Goal: Task Accomplishment & Management: Manage account settings

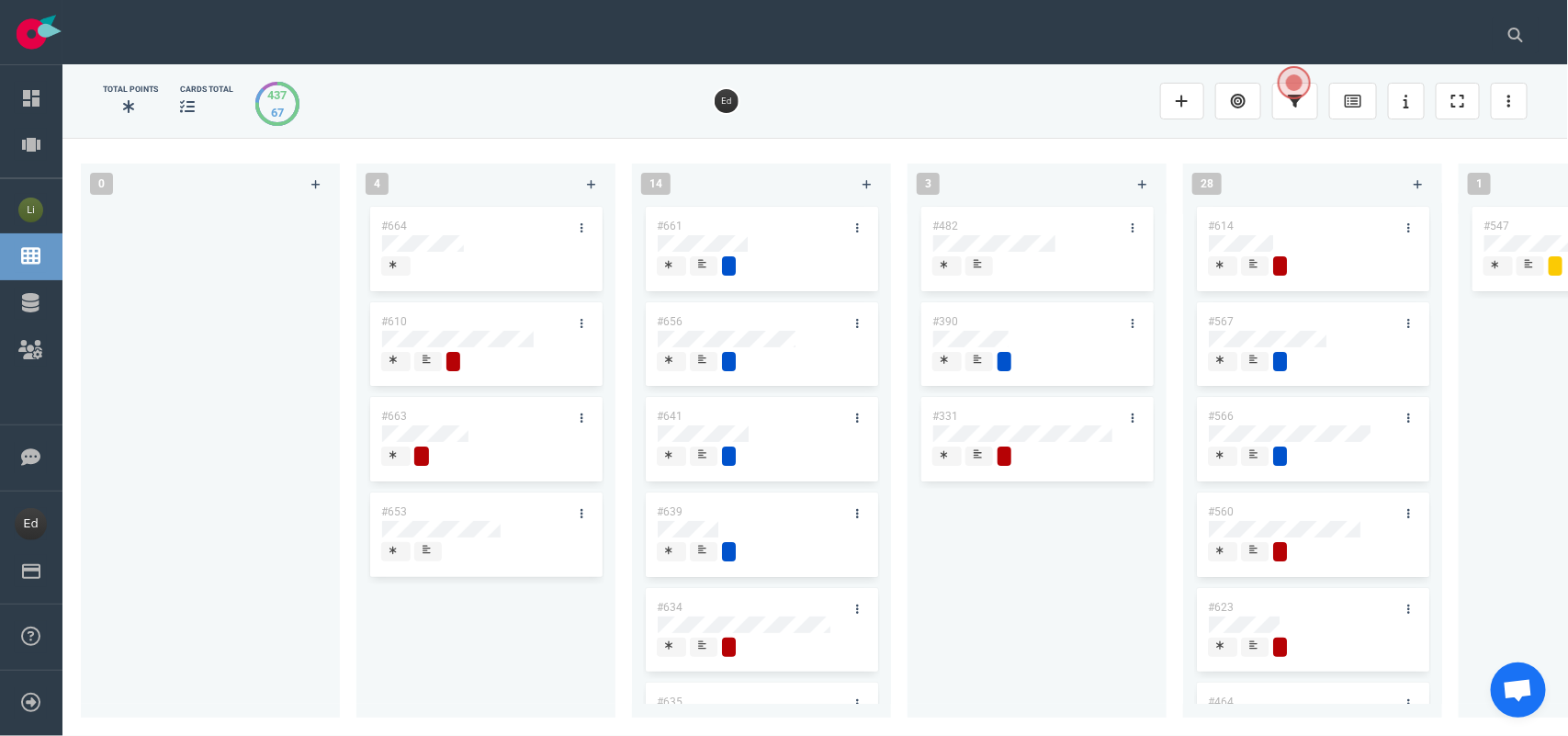
scroll to position [0, 2735]
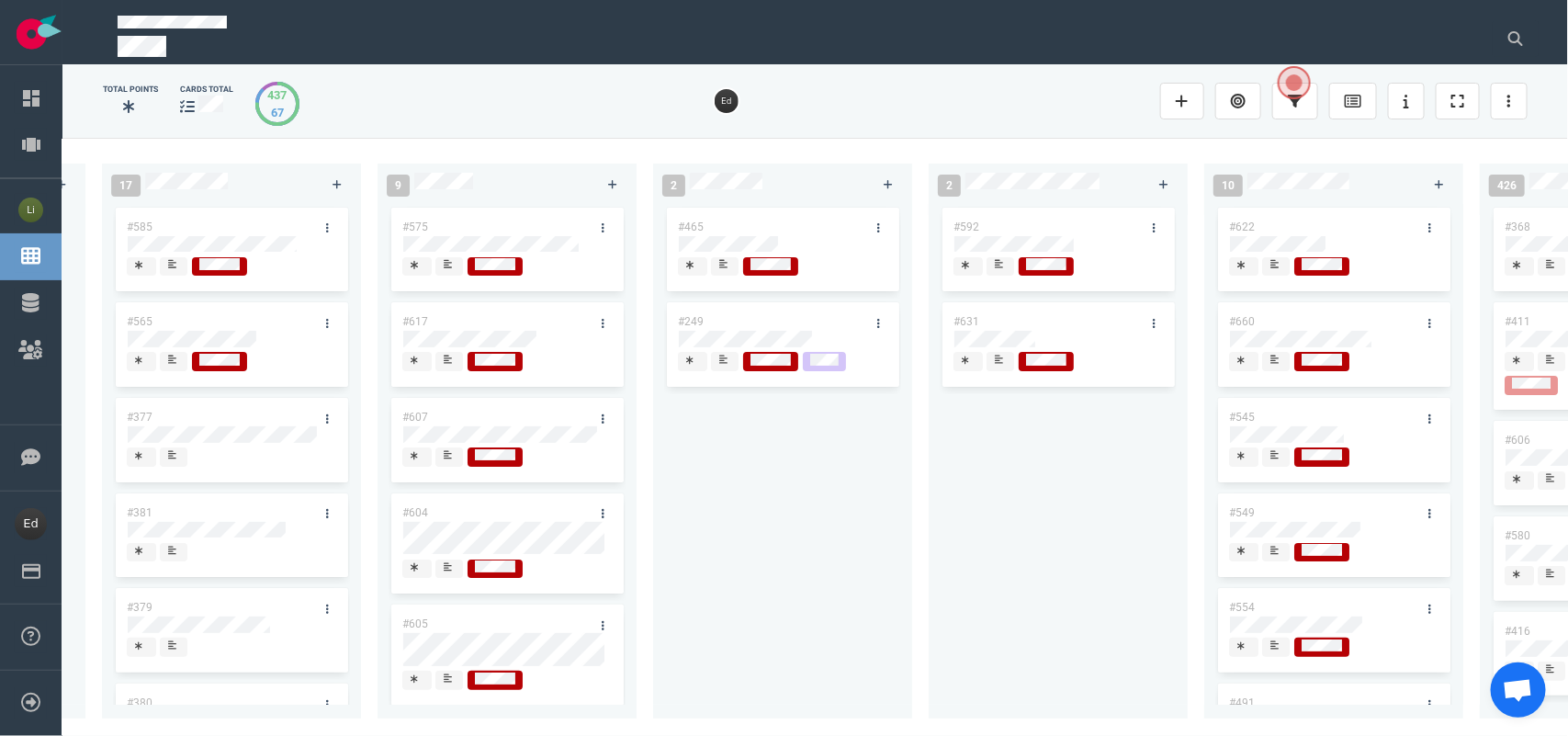
click at [997, 359] on icon at bounding box center [999, 359] width 9 height 9
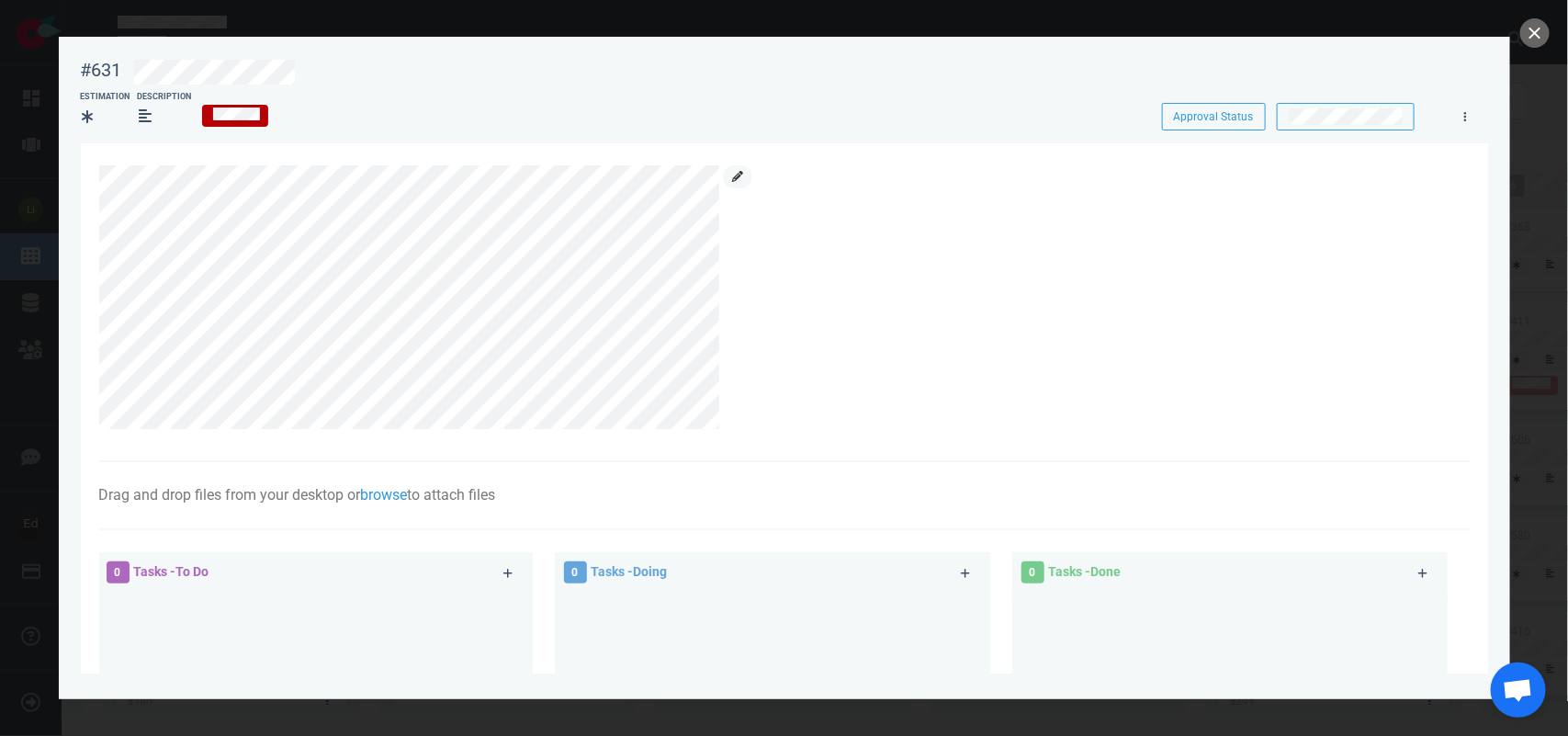
click at [732, 167] on link at bounding box center [737, 177] width 29 height 23
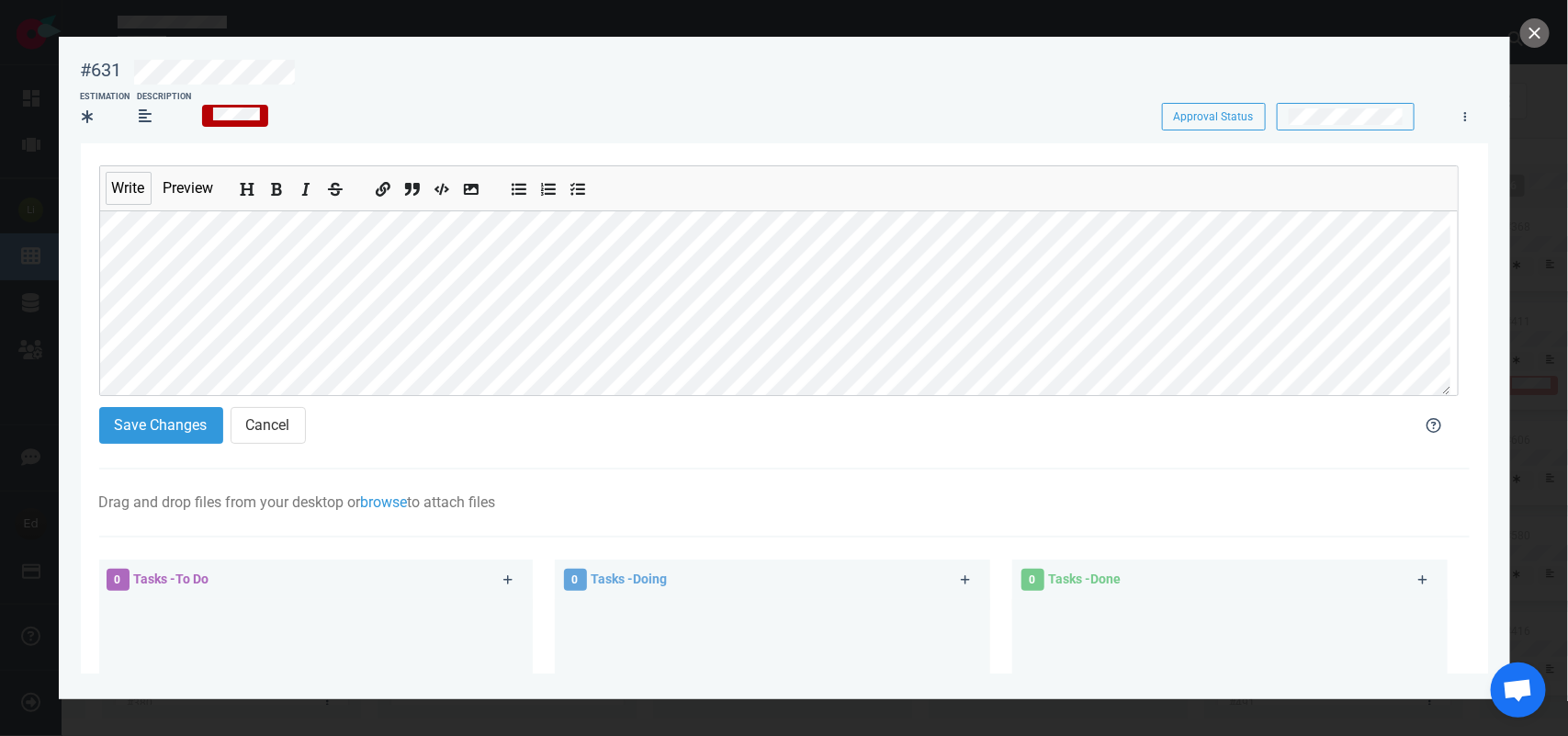
scroll to position [98, 0]
click at [173, 430] on button "Save Changes" at bounding box center [161, 425] width 124 height 37
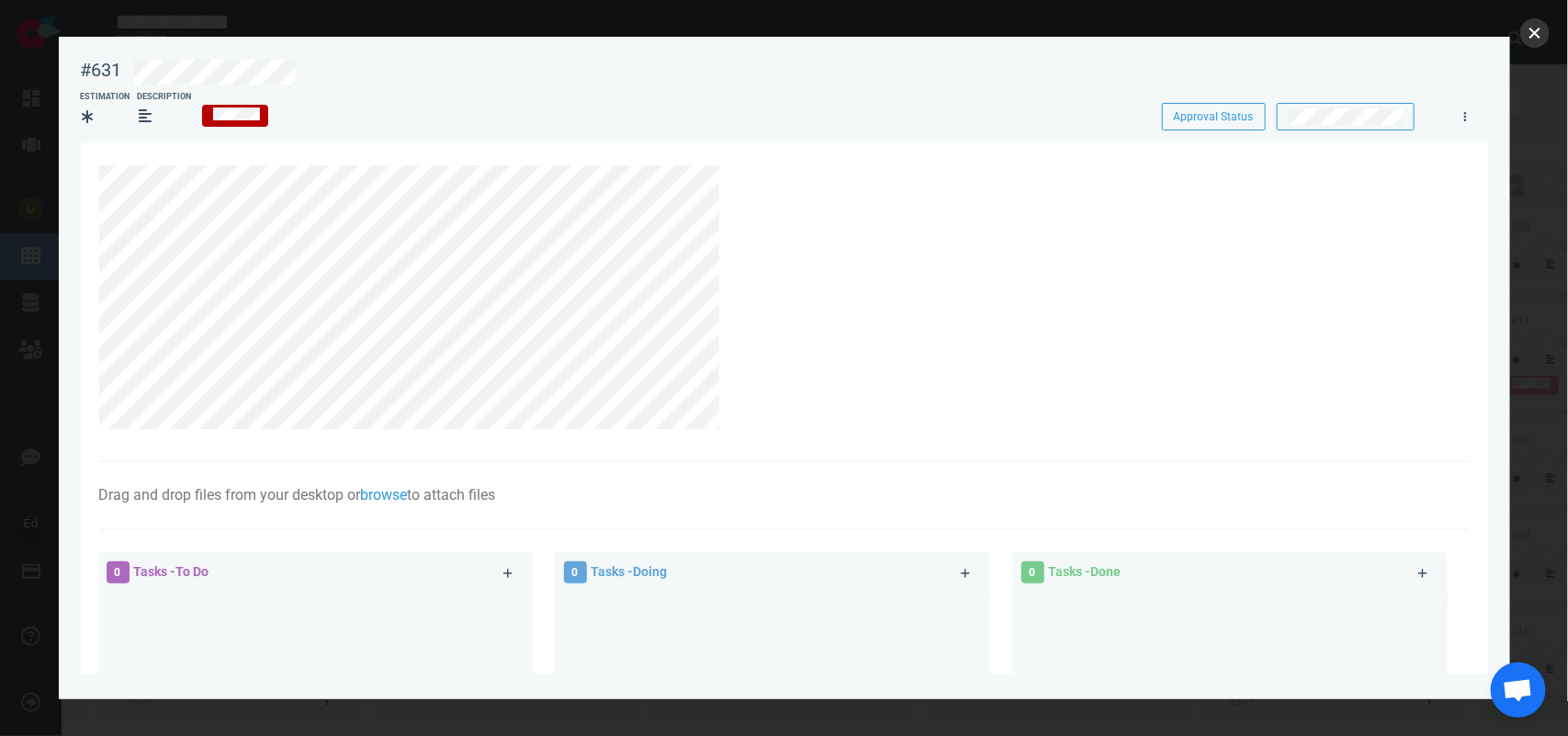
click at [1533, 32] on button "close" at bounding box center [1535, 32] width 29 height 29
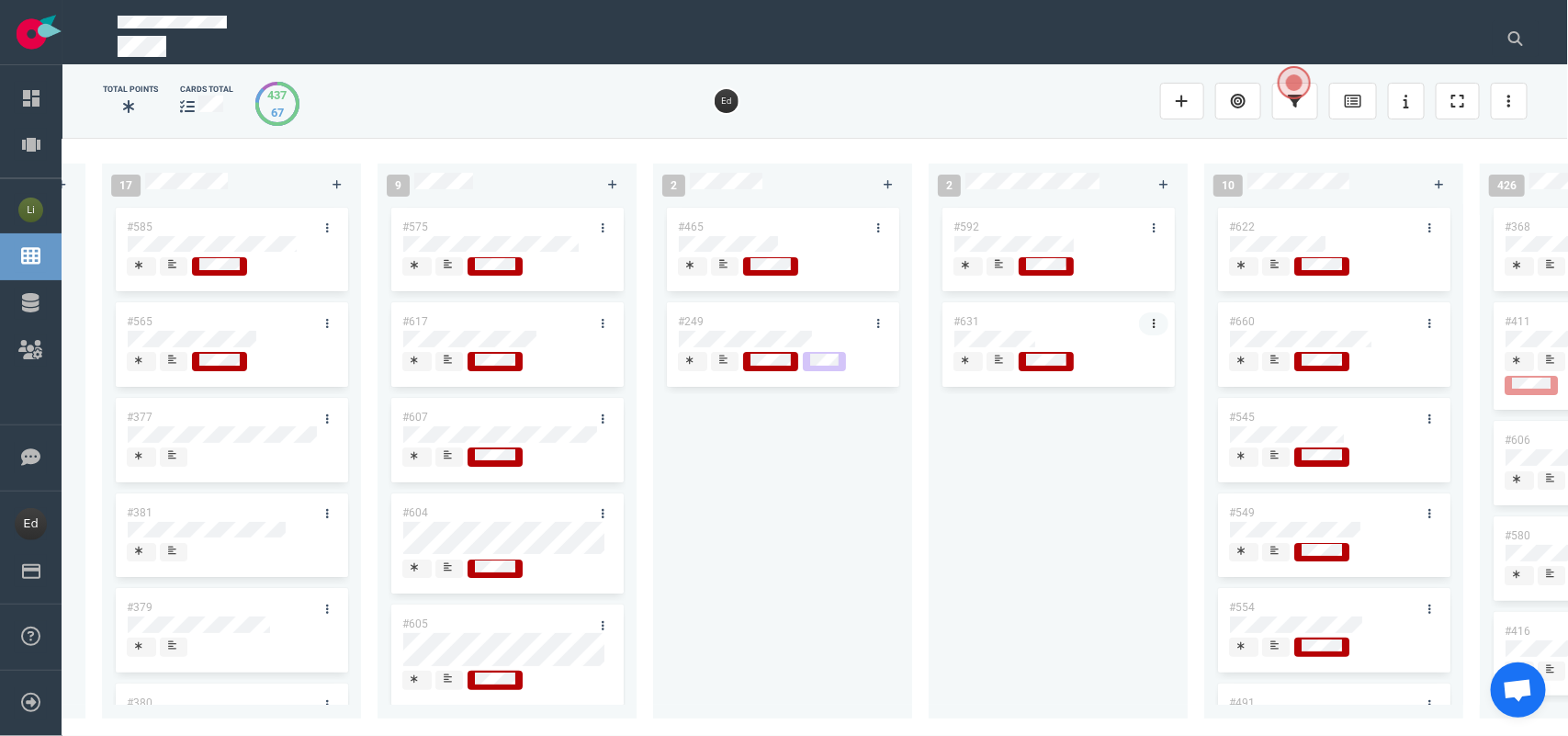
click at [1149, 324] on link at bounding box center [1154, 324] width 29 height 23
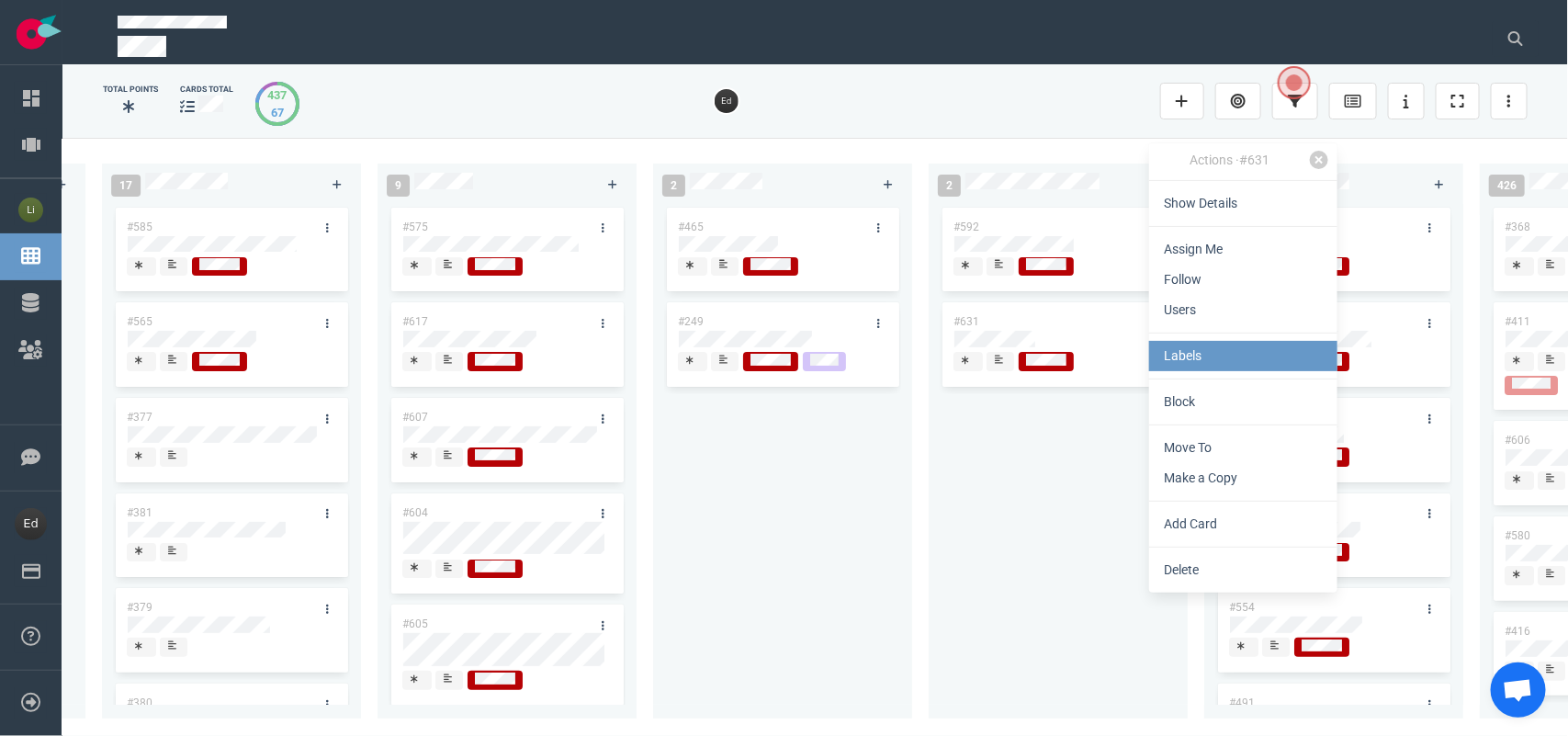
click at [1173, 350] on link "Labels" at bounding box center [1243, 357] width 188 height 30
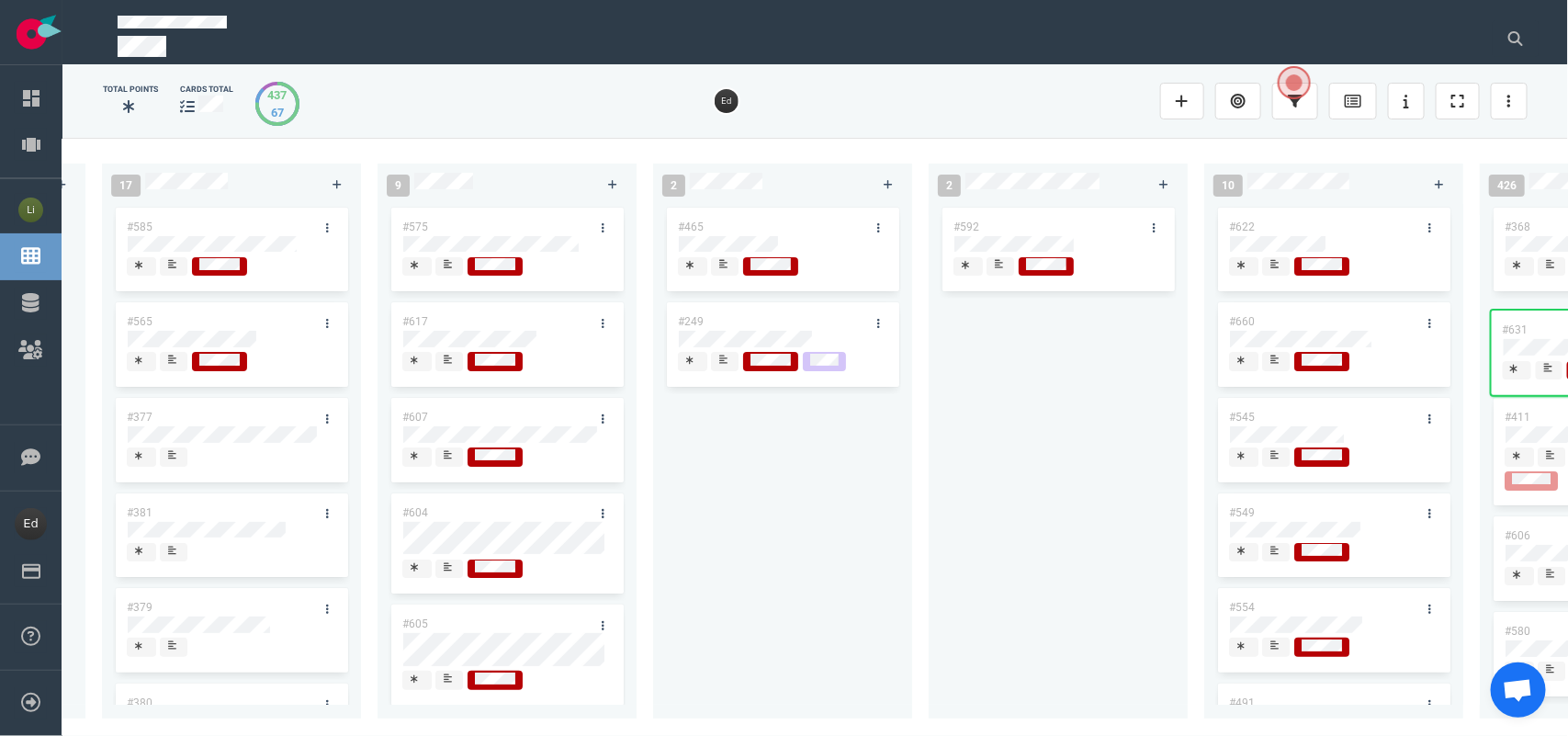
scroll to position [0, 3261]
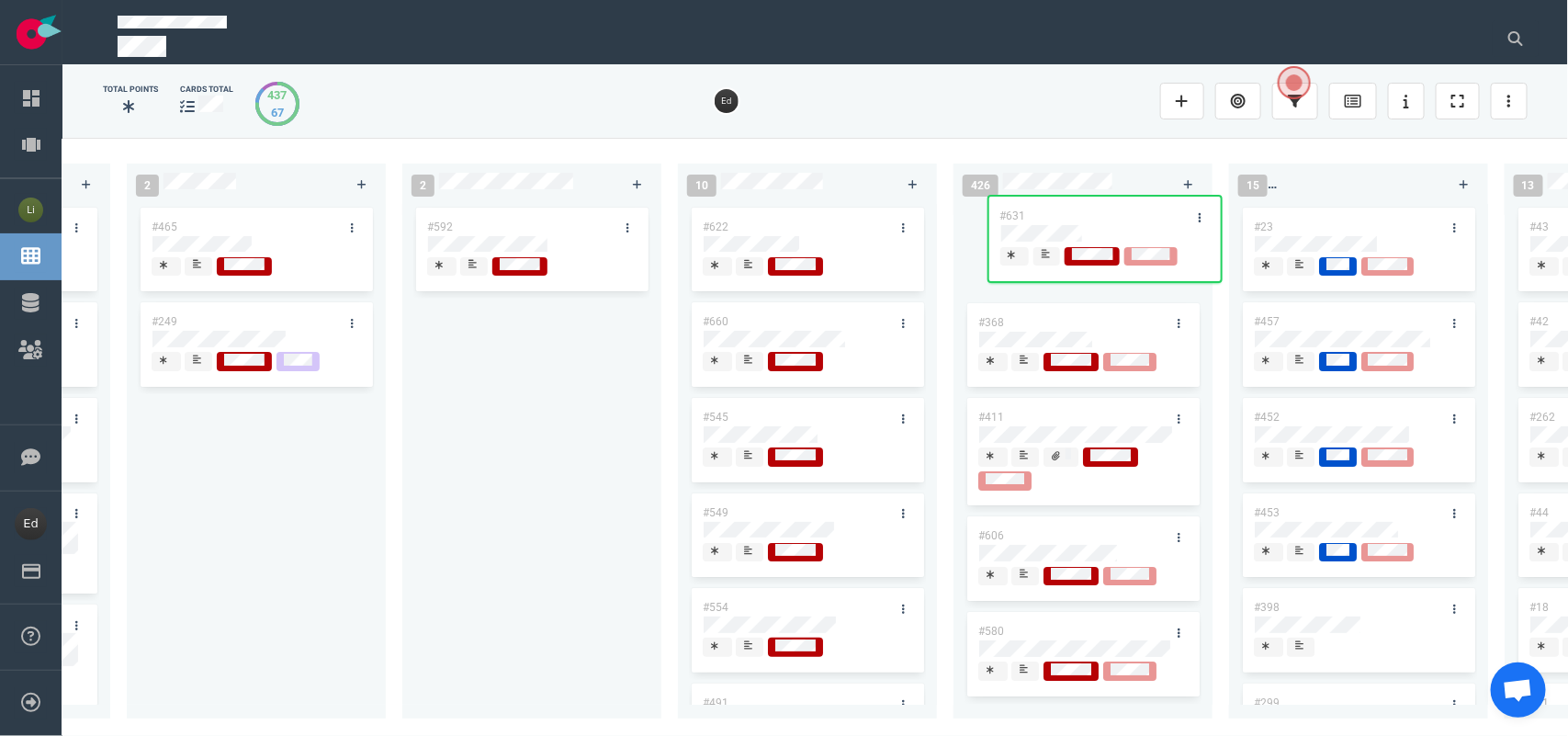
drag, startPoint x: 1002, startPoint y: 316, endPoint x: 1048, endPoint y: 209, distance: 116.5
click at [1048, 209] on div "0 4 #664 #610 #663 #653 14 #661 #656 #641 #639 #634 #635 #608 #611 #602 3 #482 …" at bounding box center [815, 436] width 1505 height 597
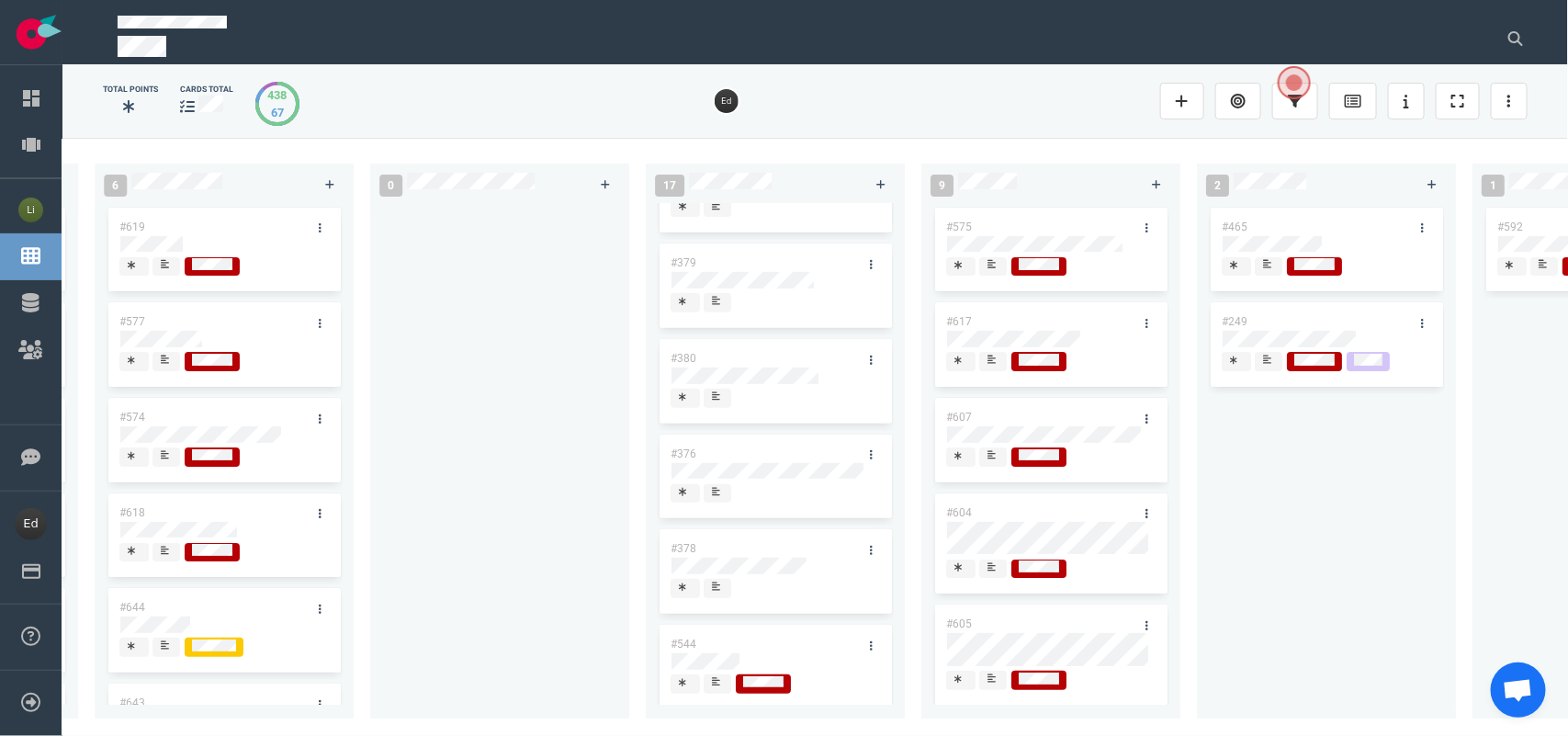
scroll to position [459, 0]
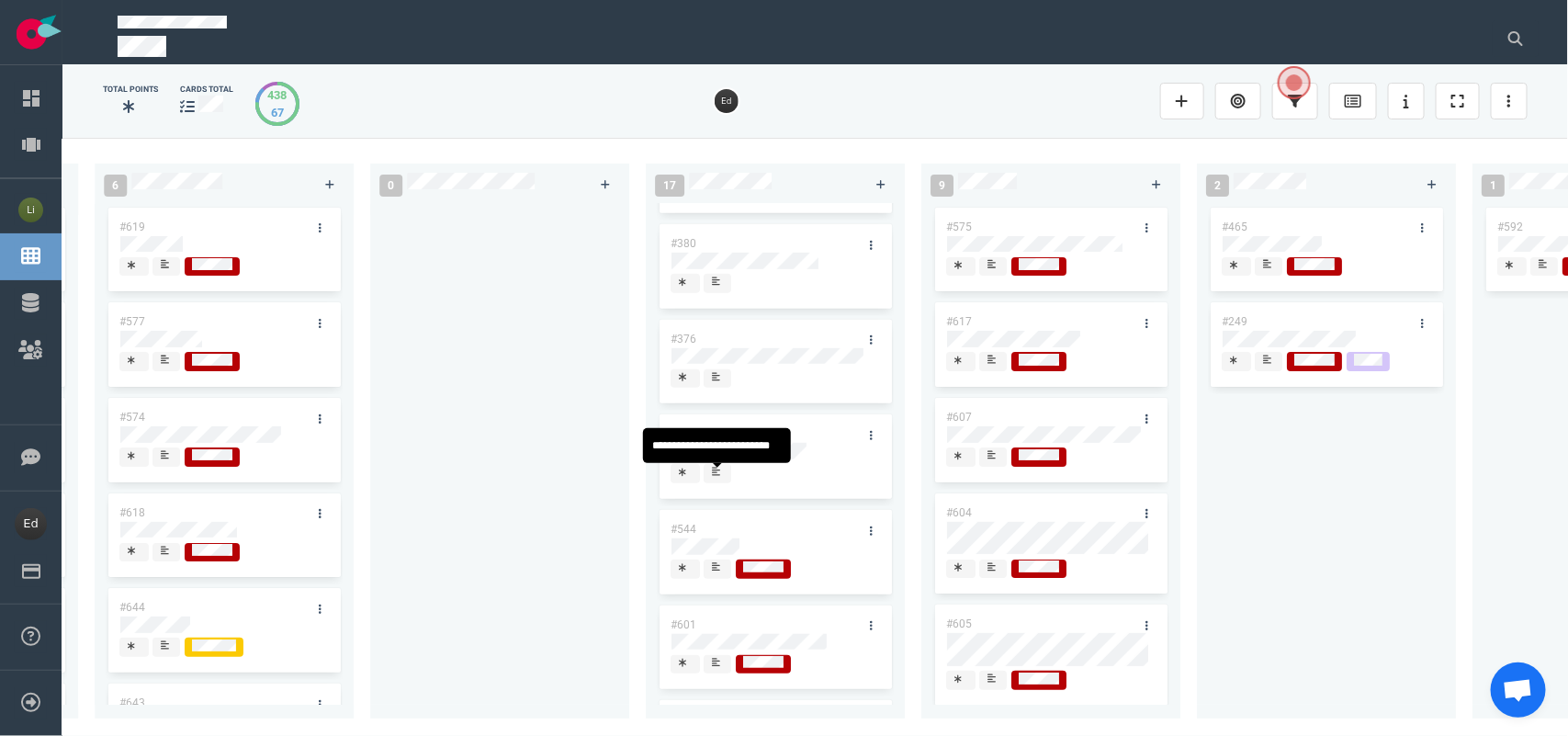
click at [717, 476] on icon at bounding box center [716, 472] width 9 height 10
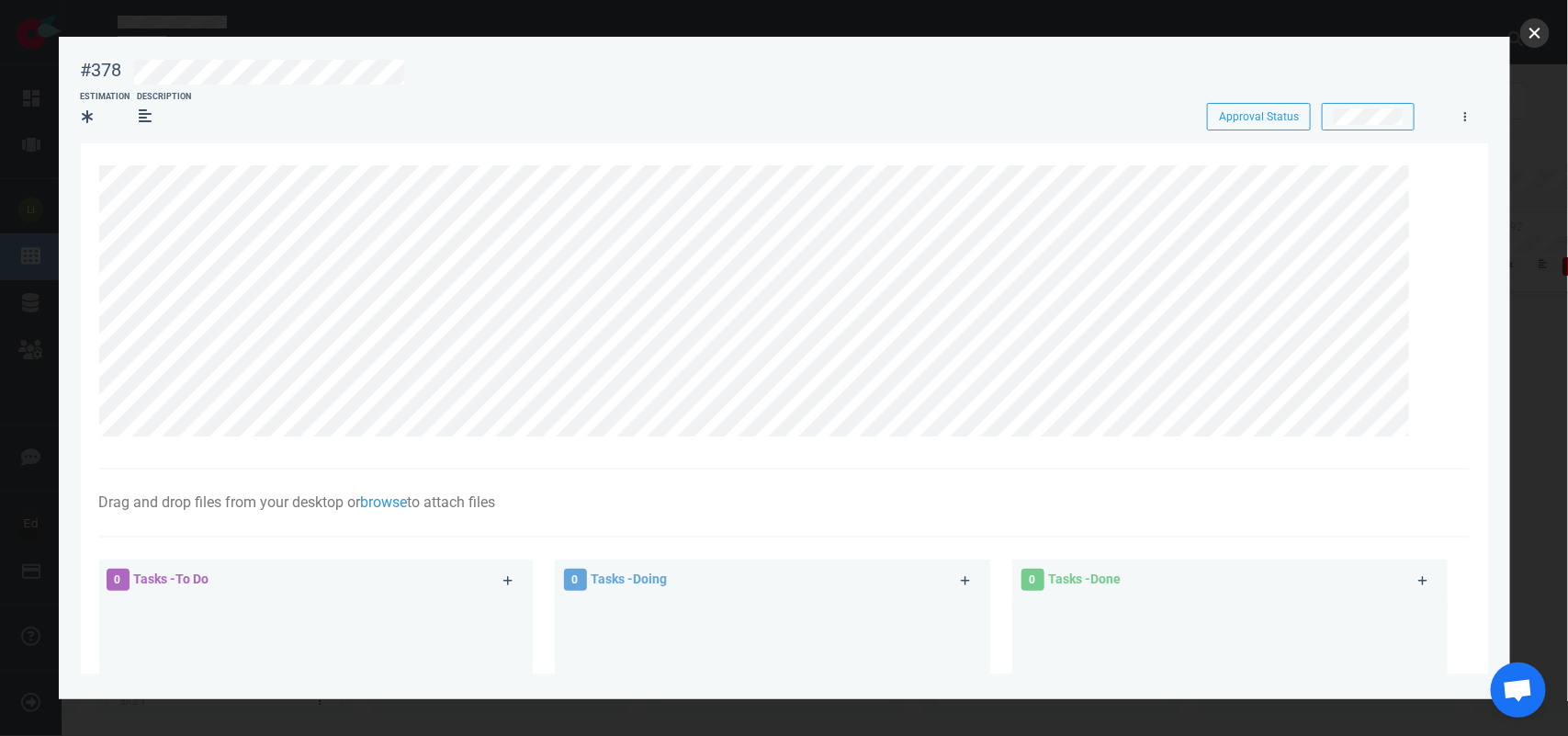
click at [1543, 35] on button "close" at bounding box center [1535, 32] width 29 height 29
